Goal: Check status: Check status

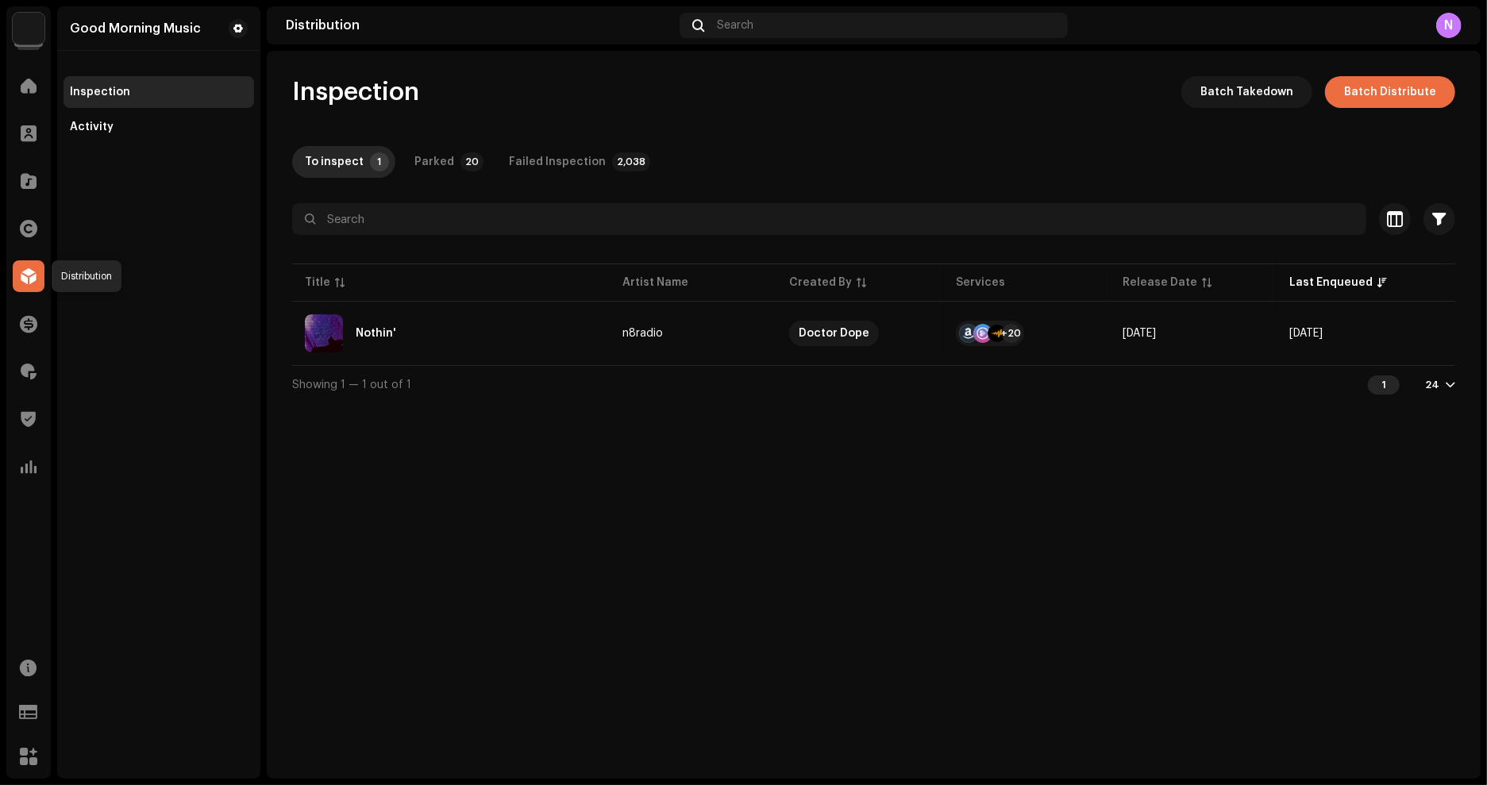
click at [24, 272] on span at bounding box center [29, 276] width 16 height 13
click at [109, 130] on div "Activity" at bounding box center [92, 127] width 44 height 13
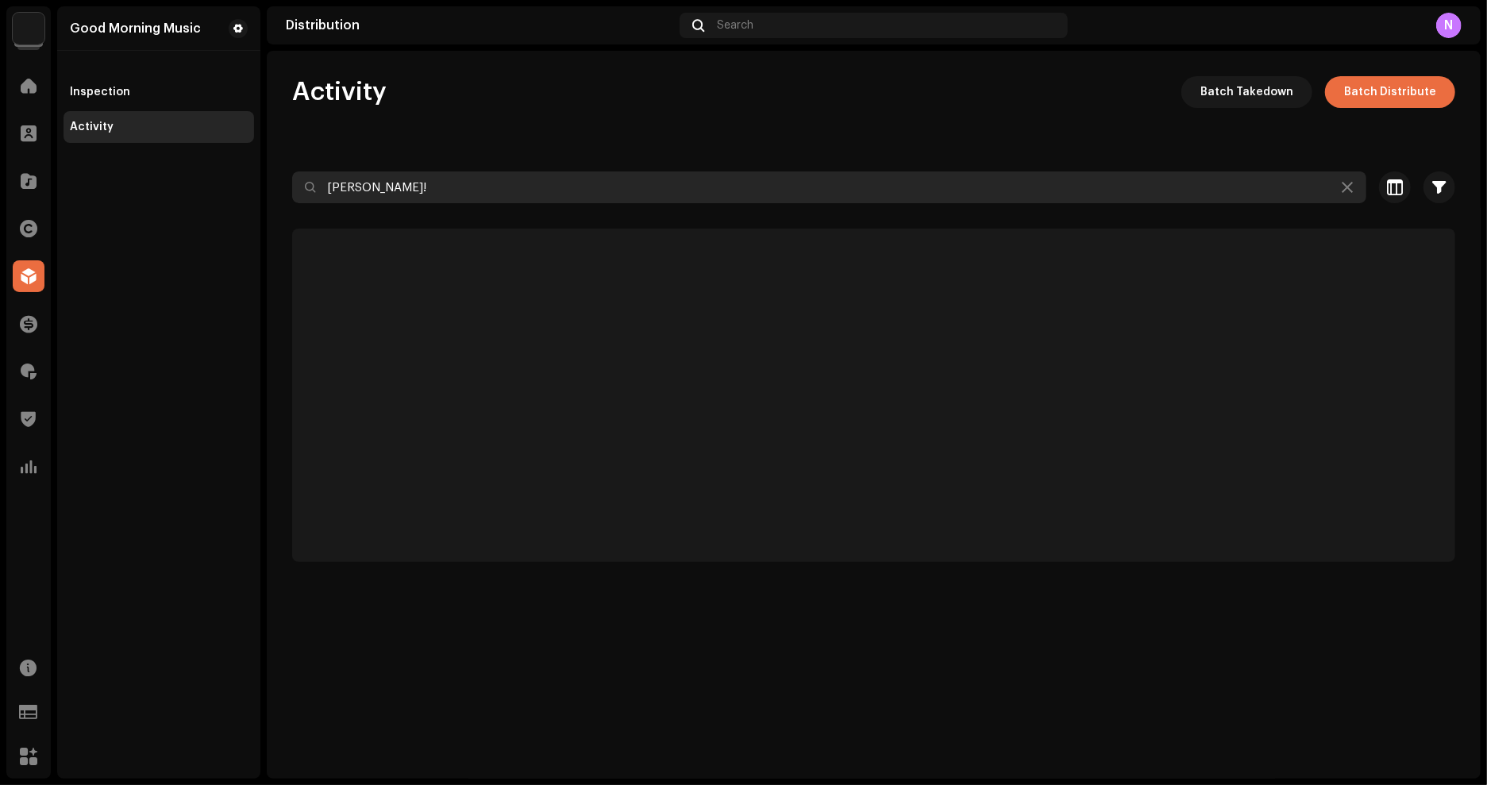
click at [409, 199] on input "[PERSON_NAME]!" at bounding box center [829, 188] width 1074 height 32
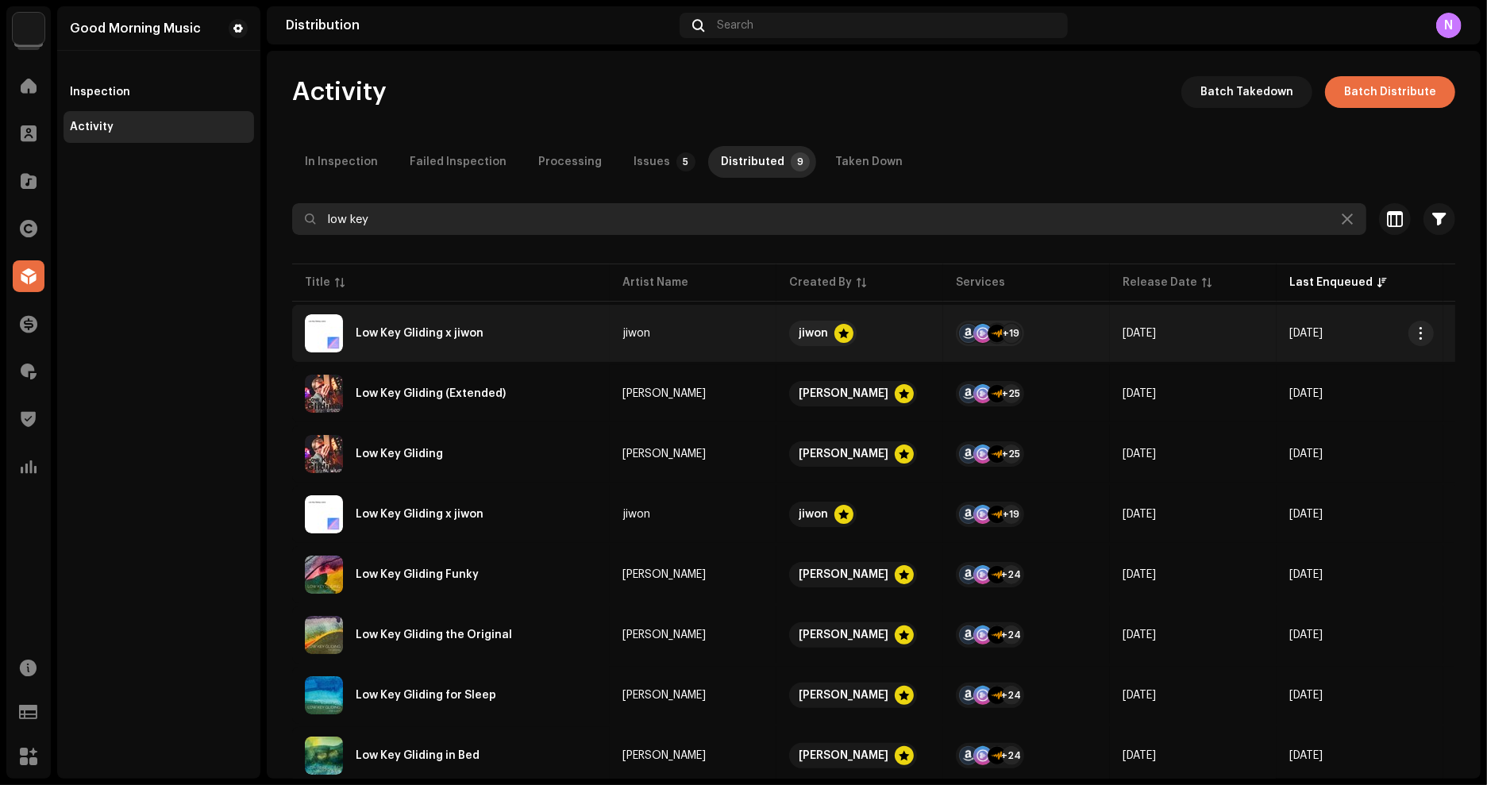
type input "low key"
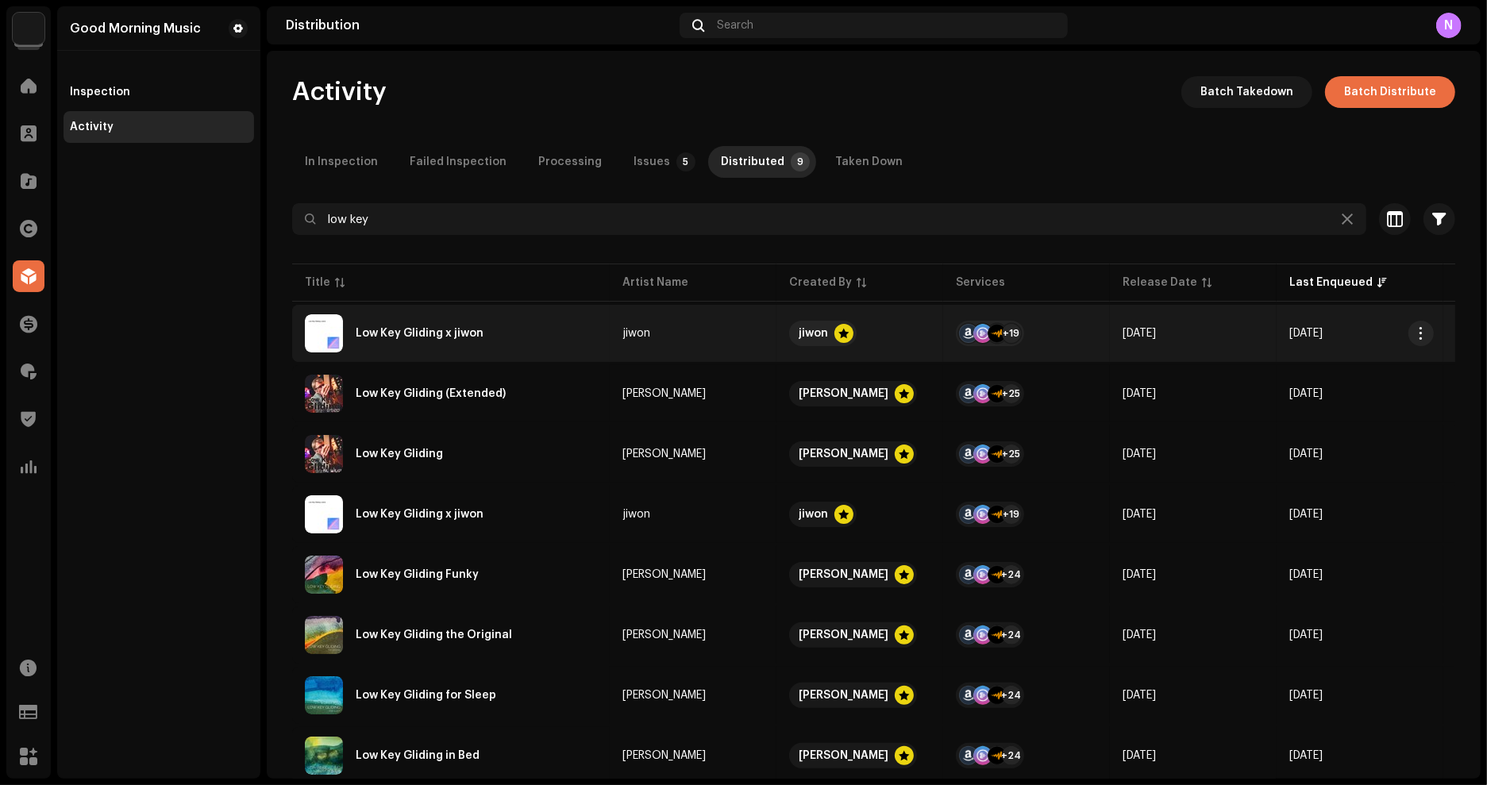
click at [417, 333] on div "Low Key Gliding x jiwon" at bounding box center [420, 333] width 128 height 11
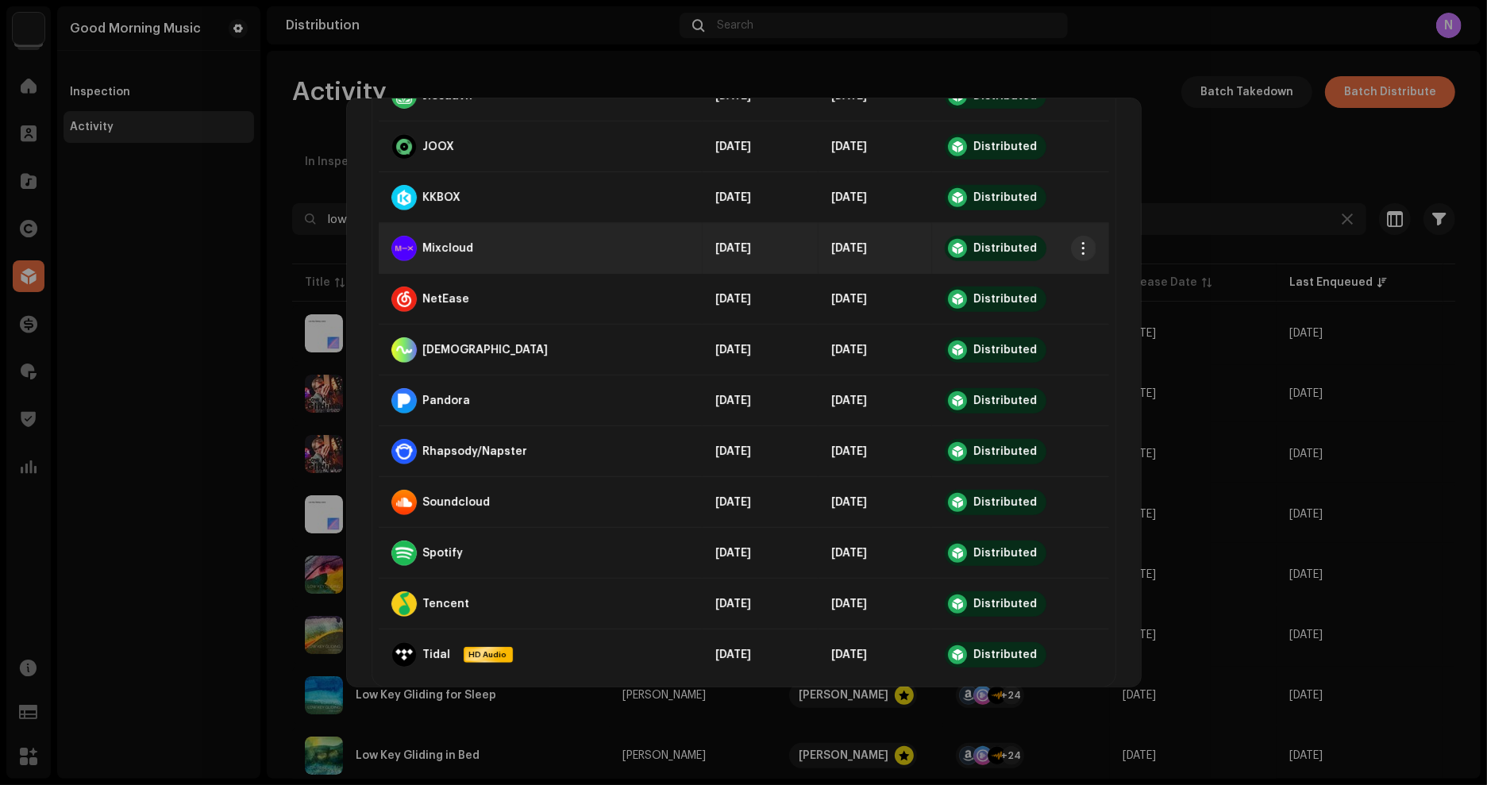
scroll to position [783, 0]
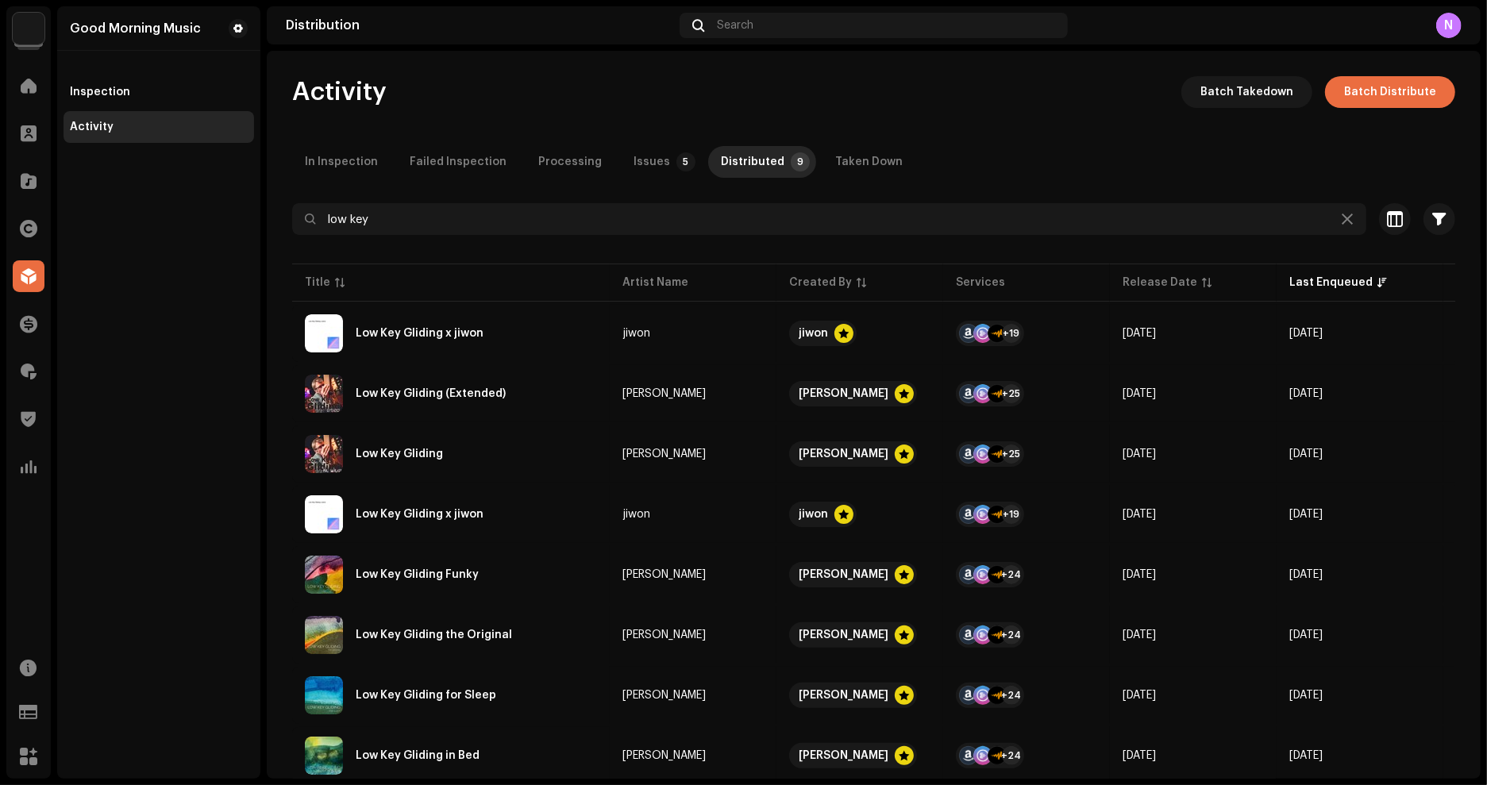
click at [171, 517] on div "Low Key Gliding x jiwon jiwon Service Last Enqueued Last Delivered Status Amazo…" at bounding box center [743, 392] width 1487 height 785
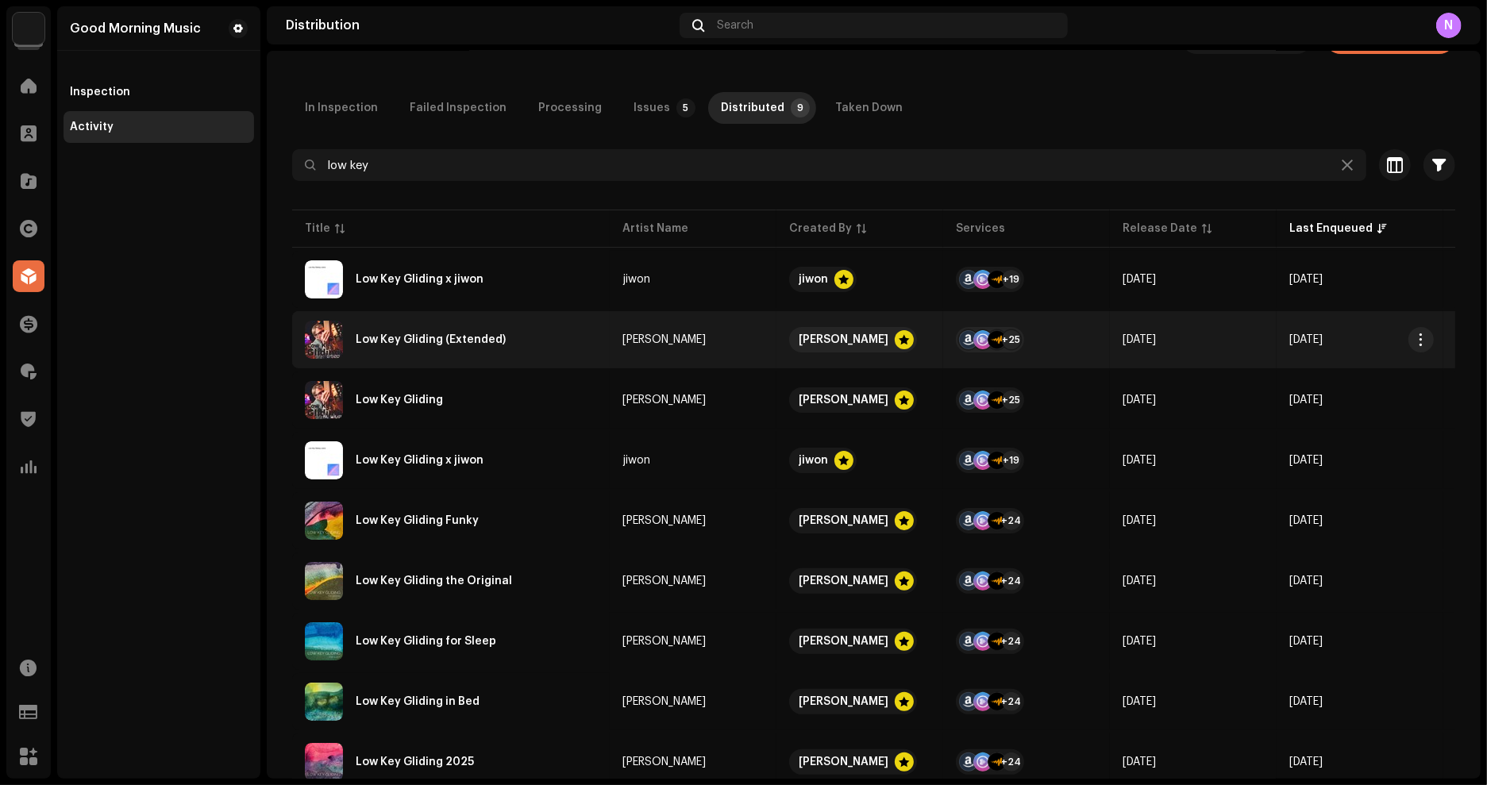
scroll to position [73, 0]
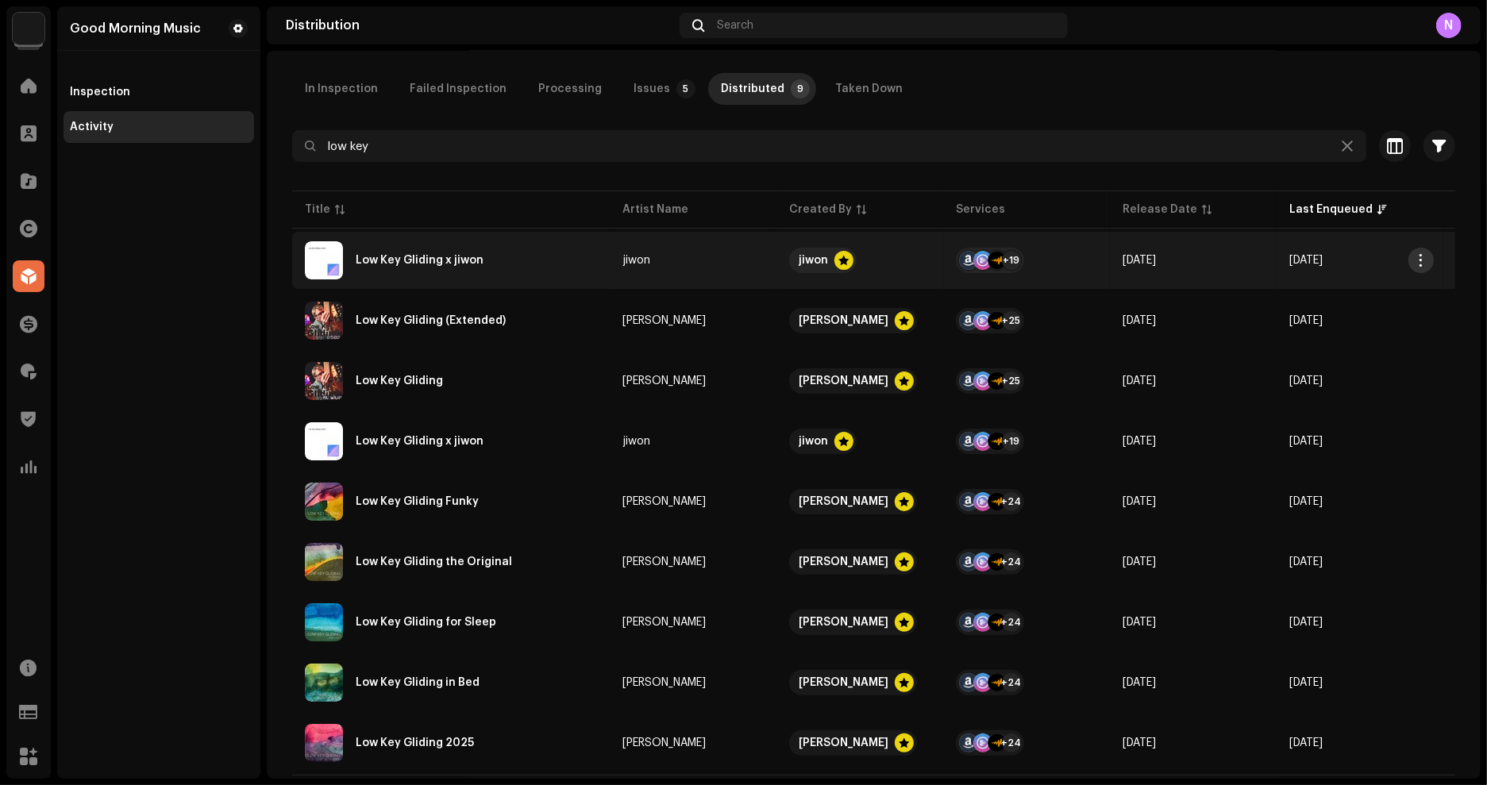
click at [1422, 262] on span "button" at bounding box center [1422, 260] width 12 height 13
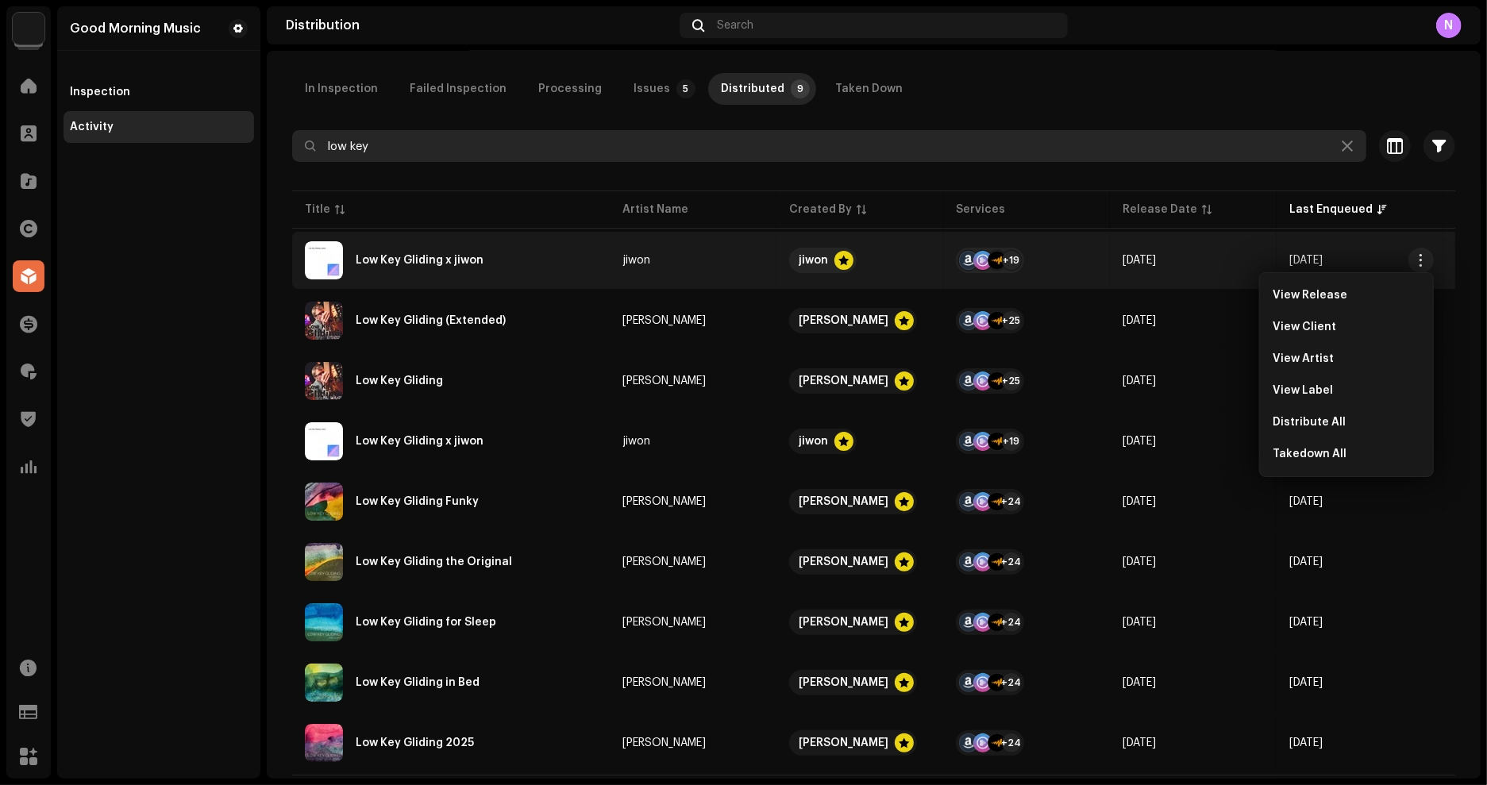
click at [1160, 153] on input "low key" at bounding box center [829, 146] width 1074 height 32
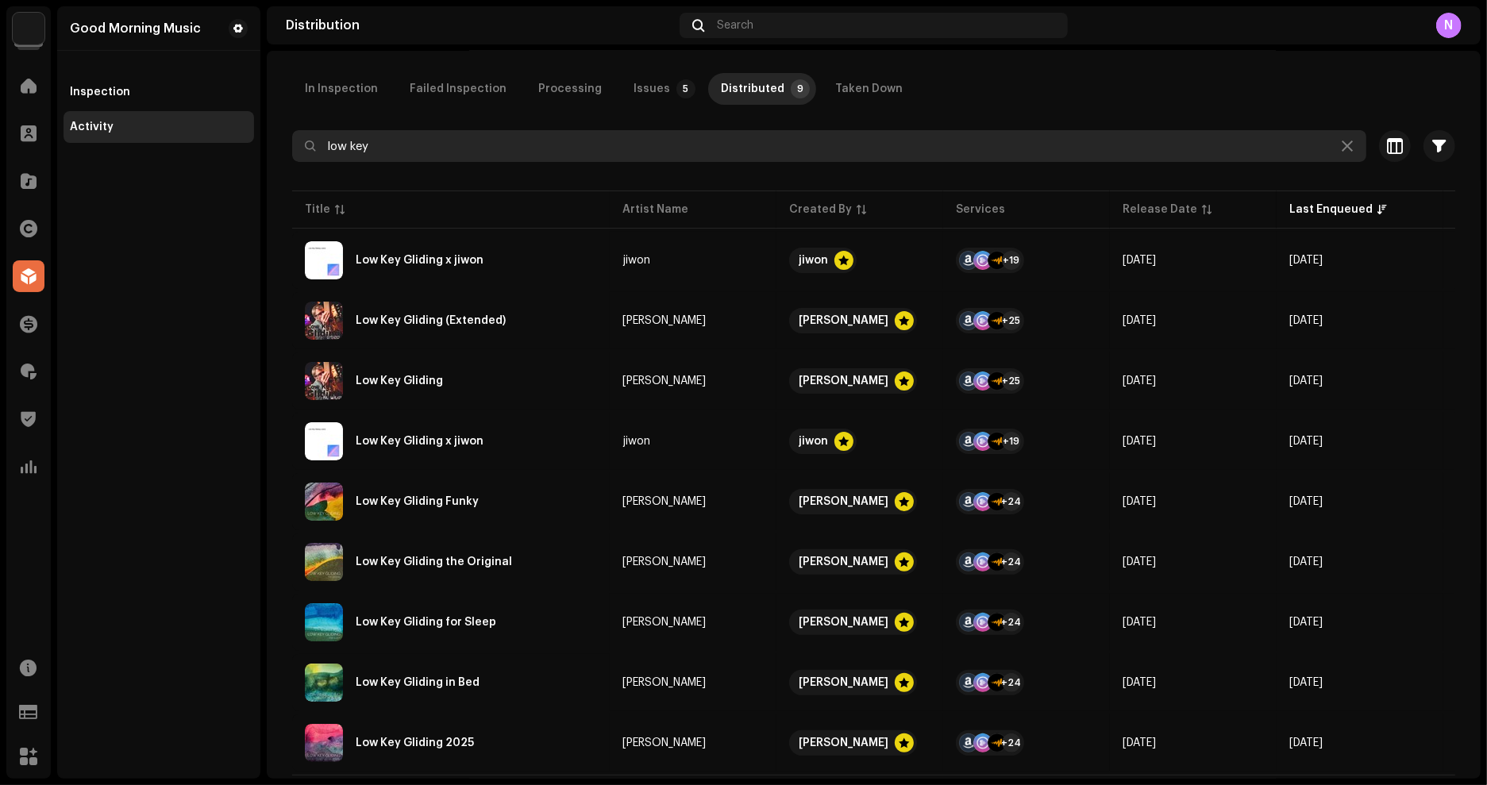
scroll to position [111, 0]
